Goal: Task Accomplishment & Management: Manage account settings

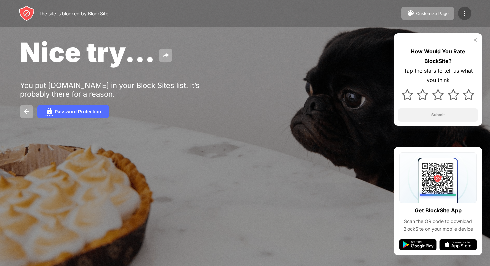
click at [465, 15] on img at bounding box center [464, 13] width 8 height 8
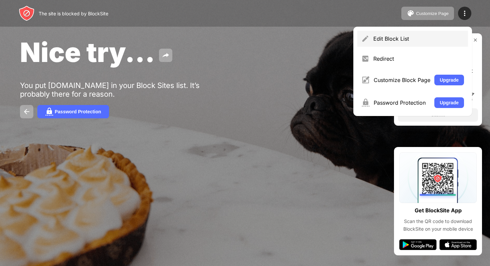
click at [404, 38] on div "Edit Block List" at bounding box center [418, 38] width 91 height 7
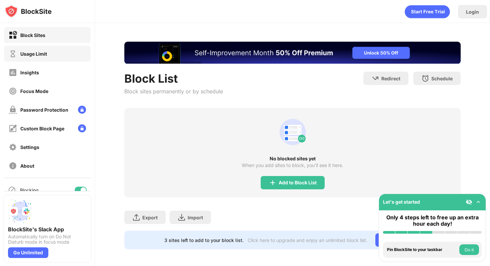
click at [5, 46] on div "Usage Limit" at bounding box center [47, 54] width 87 height 16
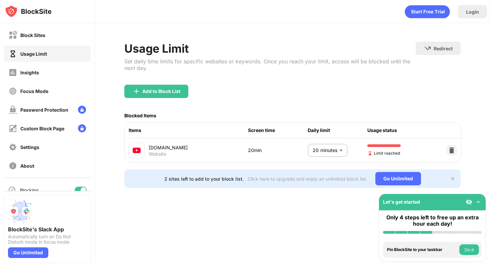
click at [317, 151] on body "Block Sites Usage Limit Insights Focus Mode Password Protection Custom Block Pa…" at bounding box center [245, 133] width 490 height 266
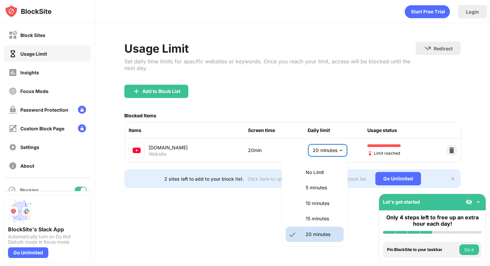
click at [335, 217] on li "15 minutes" at bounding box center [315, 218] width 58 height 15
type input "**"
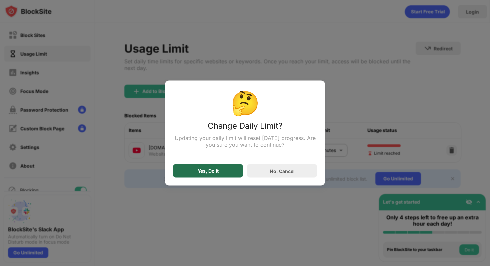
click at [235, 168] on div "Yes, Do It" at bounding box center [208, 170] width 70 height 13
